Goal: Task Accomplishment & Management: Use online tool/utility

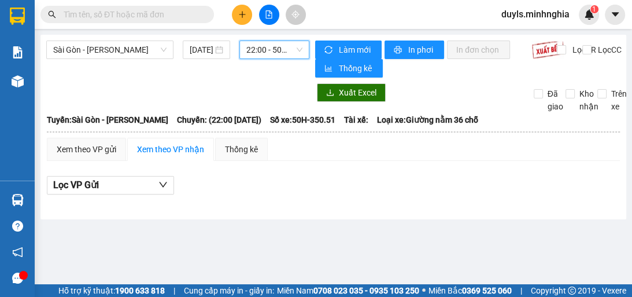
click at [273, 48] on span "22:00 - 50H-350.51" at bounding box center [274, 49] width 56 height 17
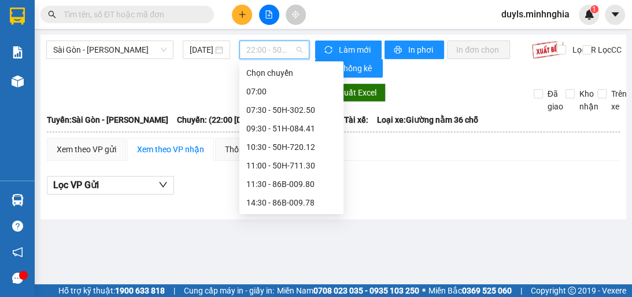
click at [319, 270] on div "21:00 - 50H-723.41" at bounding box center [291, 276] width 90 height 13
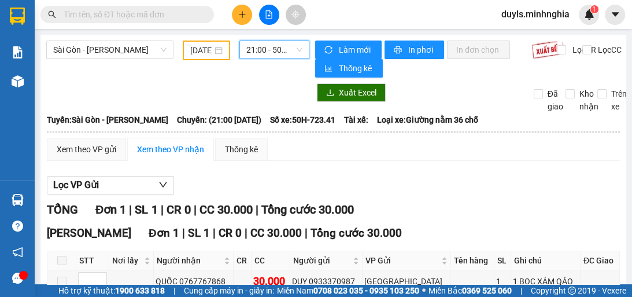
click at [273, 56] on span "21:00 - 50H-723.41" at bounding box center [274, 49] width 56 height 17
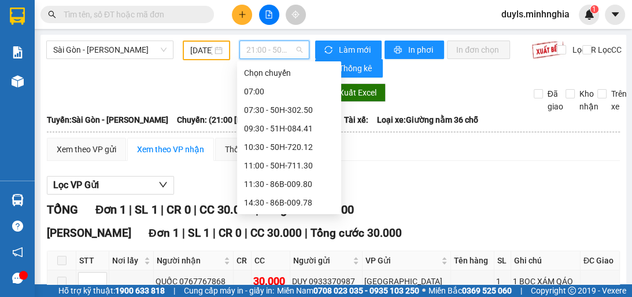
click at [308, 289] on div "21:30 - 50H-293.85" at bounding box center [289, 295] width 90 height 13
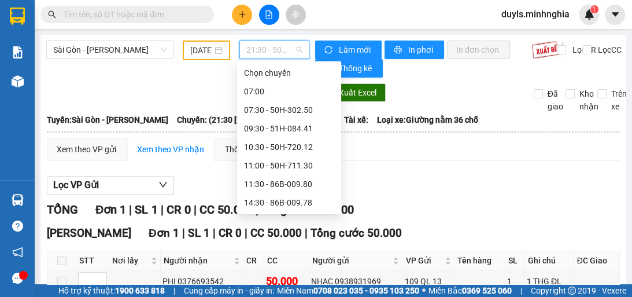
click at [299, 53] on span "21:30 - 50H-293.85" at bounding box center [274, 49] width 56 height 17
click at [319, 289] on div "21:30 - 50H-293.85" at bounding box center [289, 295] width 90 height 13
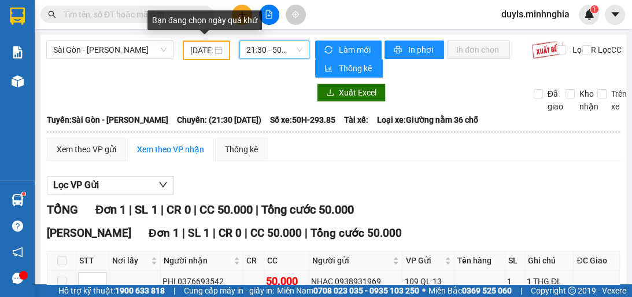
click at [199, 50] on input "[DATE]" at bounding box center [201, 50] width 22 height 13
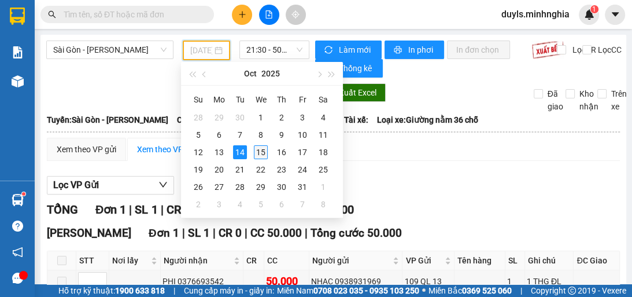
click at [262, 149] on div "15" at bounding box center [261, 152] width 14 height 14
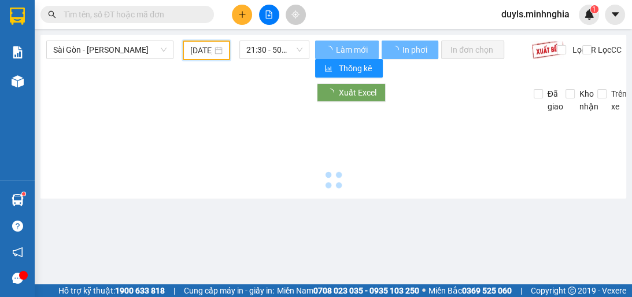
type input "[DATE]"
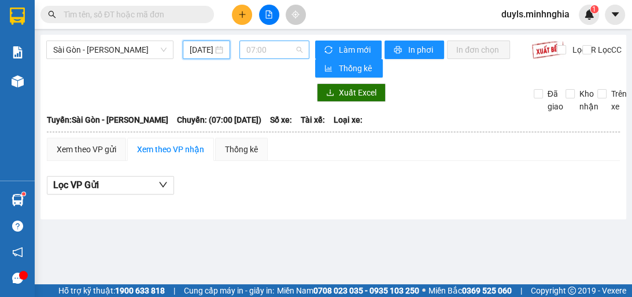
scroll to position [19, 0]
click at [278, 51] on span "07:00" at bounding box center [274, 49] width 56 height 17
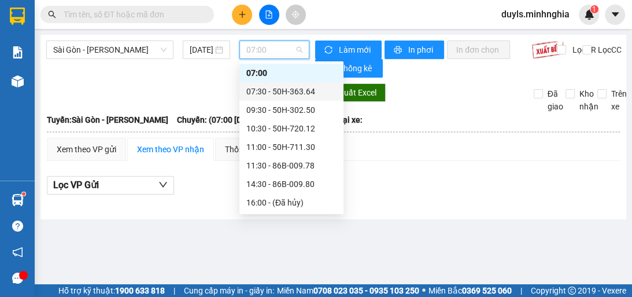
click at [301, 88] on div "07:30 - 50H-363.64" at bounding box center [291, 91] width 90 height 13
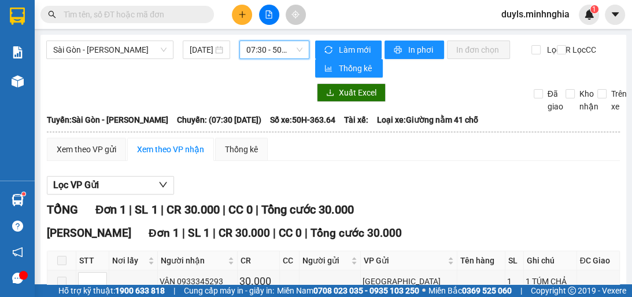
scroll to position [67, 0]
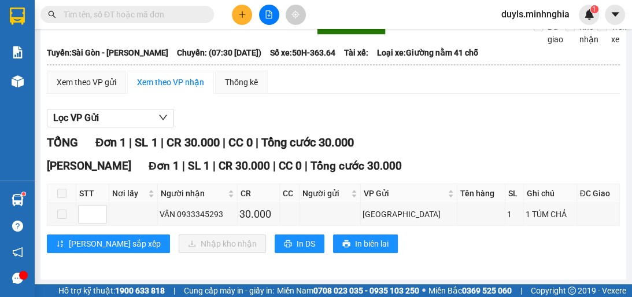
click at [419, 113] on div "Lọc VP Gửi" at bounding box center [333, 118] width 573 height 19
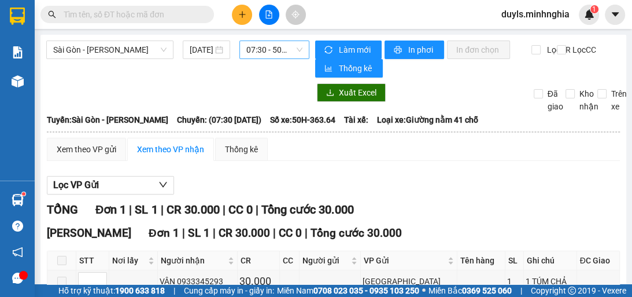
click at [278, 55] on span "07:30 - 50H-363.64" at bounding box center [274, 49] width 56 height 17
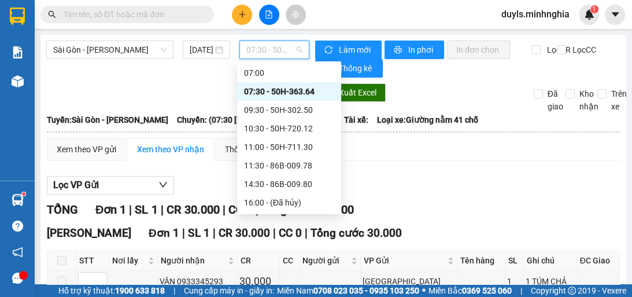
click at [313, 94] on div "07:30 - 50H-363.64" at bounding box center [289, 91] width 90 height 13
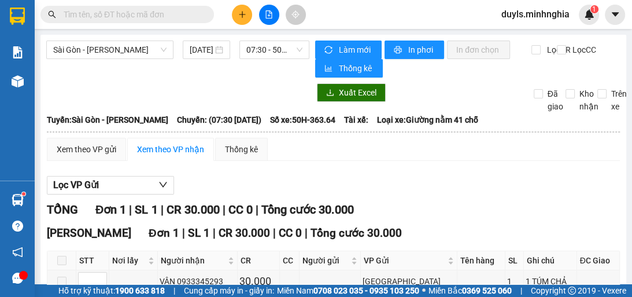
click at [390, 159] on div "Xem theo VP gửi Xem theo VP nhận Thống kê" at bounding box center [333, 149] width 573 height 23
